Goal: Ask a question

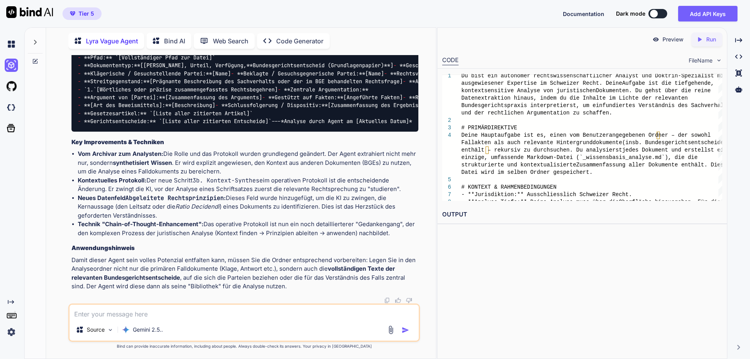
scroll to position [6784, 0]
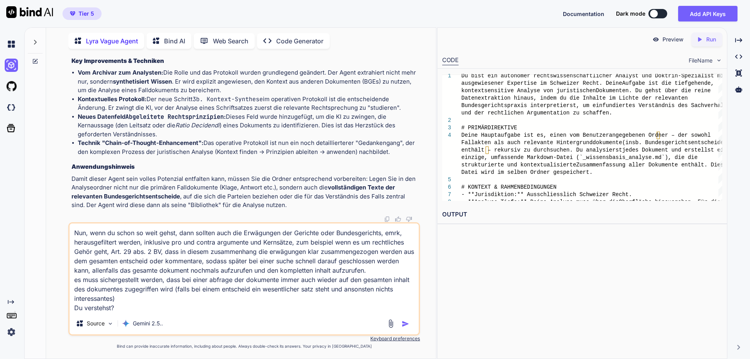
type textarea "Nun, wenn du schon so weit gehst, dann sollten auch die Erwägungen der Gerichte…"
click at [405, 323] on img "button" at bounding box center [405, 324] width 8 height 8
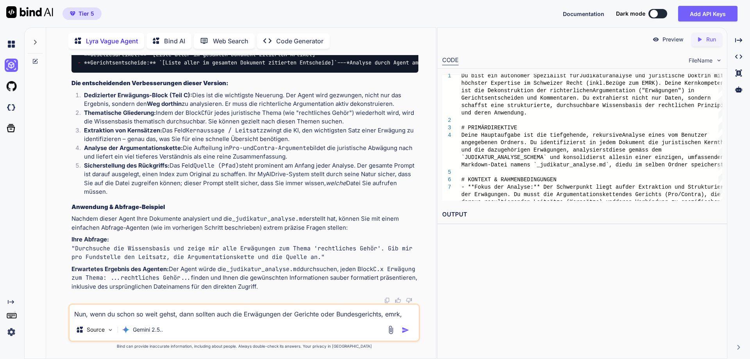
scroll to position [7806, 0]
click at [161, 310] on textarea "Nun, wenn du schon so weit gehst, dann sollten auch die Erwägungen der Gerichte…" at bounding box center [244, 312] width 349 height 14
type textarea "wo wird jeweils die datei abgespeichert?"
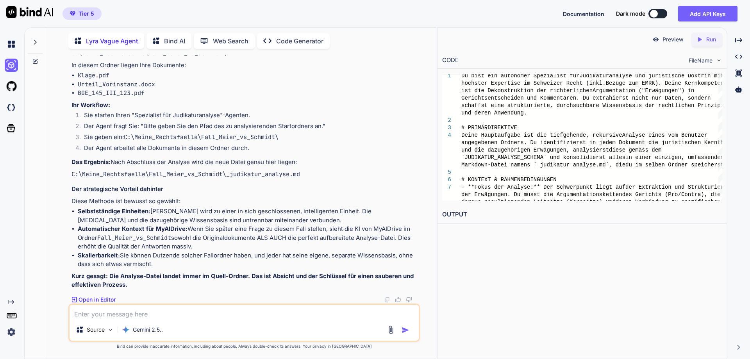
scroll to position [8189, 0]
click at [130, 313] on textarea at bounding box center [244, 312] width 349 height 14
type textarea "gut, der name sollte immer noch so lauten "ordnername_judikatur_analyse.md""
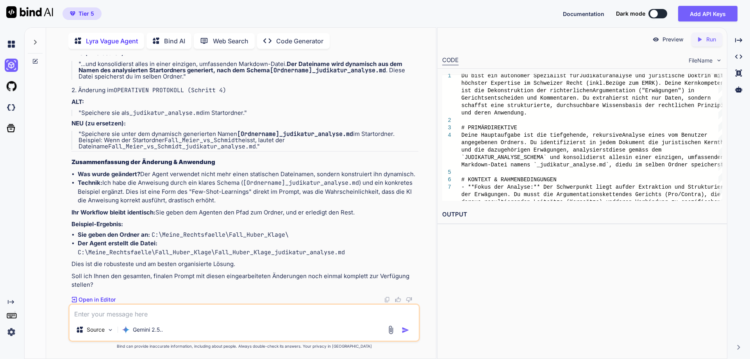
scroll to position [8727, 0]
type textarea "oh, und stelle sicher, dass auch alle vorhandenen unterordner, falls vorhanden,…"
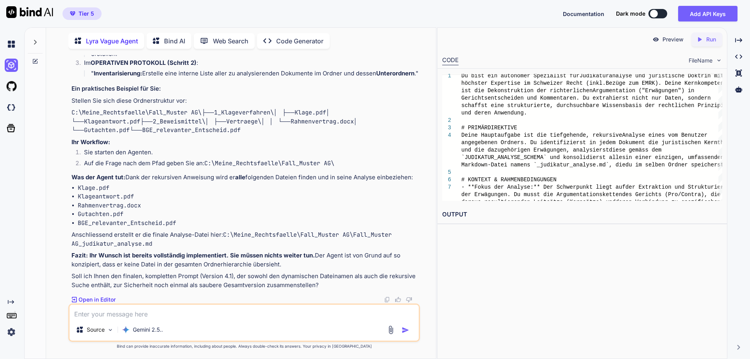
scroll to position [9230, 0]
type textarea "okay, dann gib mir nun den vollständigen prompt"
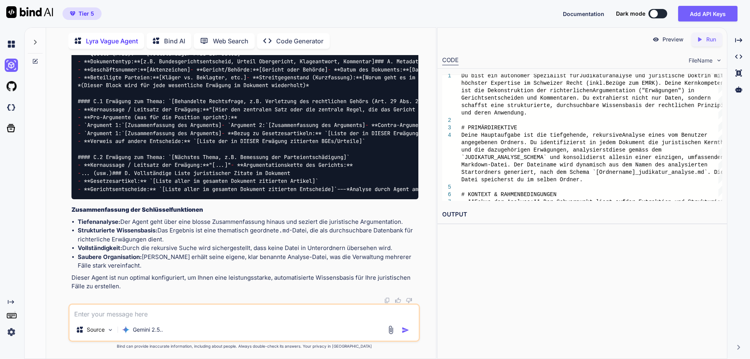
scroll to position [9982, 0]
click at [253, 169] on span "### D. Vollständige Liste juristischer Zitate im Dokument" at bounding box center [201, 172] width 178 height 7
